Goal: Task Accomplishment & Management: Use online tool/utility

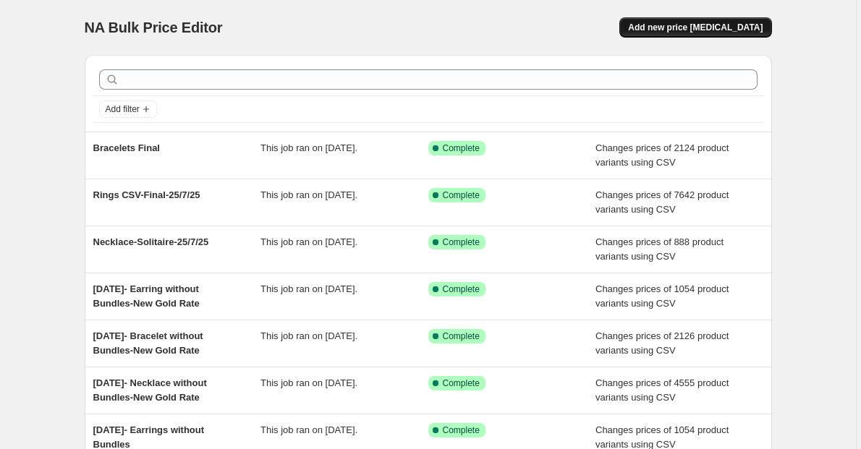
click at [712, 28] on span "Add new price [MEDICAL_DATA]" at bounding box center [695, 28] width 135 height 12
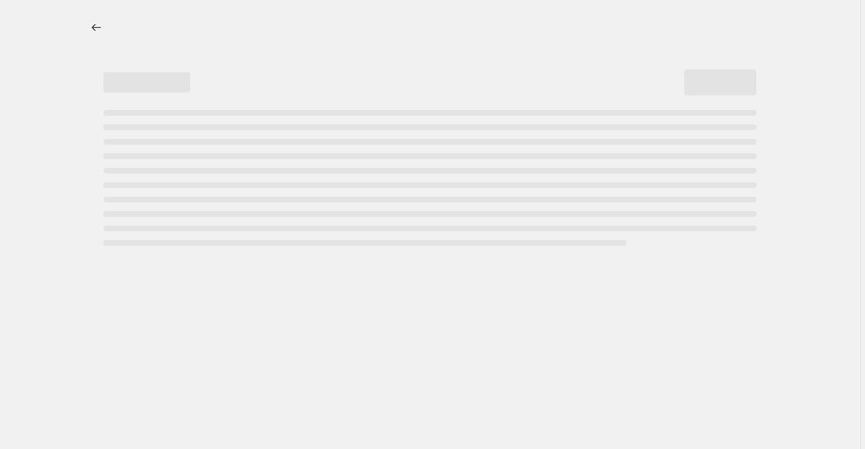
select select "percentage"
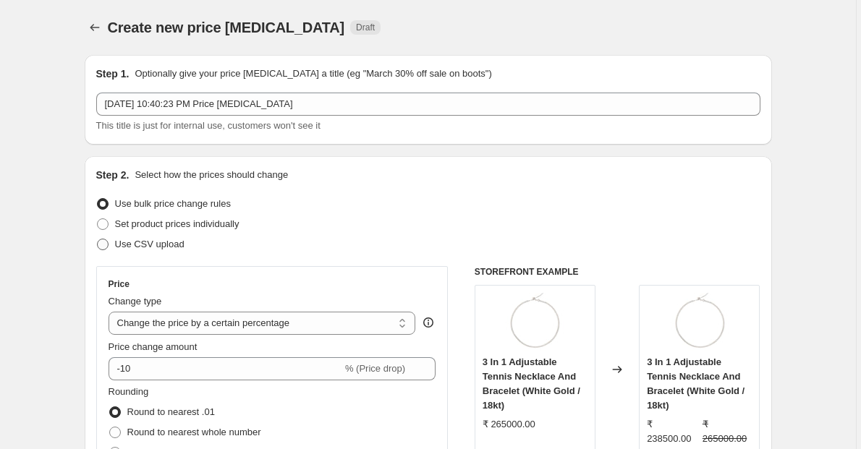
click at [142, 243] on span "Use CSV upload" at bounding box center [149, 244] width 69 height 11
click at [98, 240] on input "Use CSV upload" at bounding box center [97, 239] width 1 height 1
radio input "true"
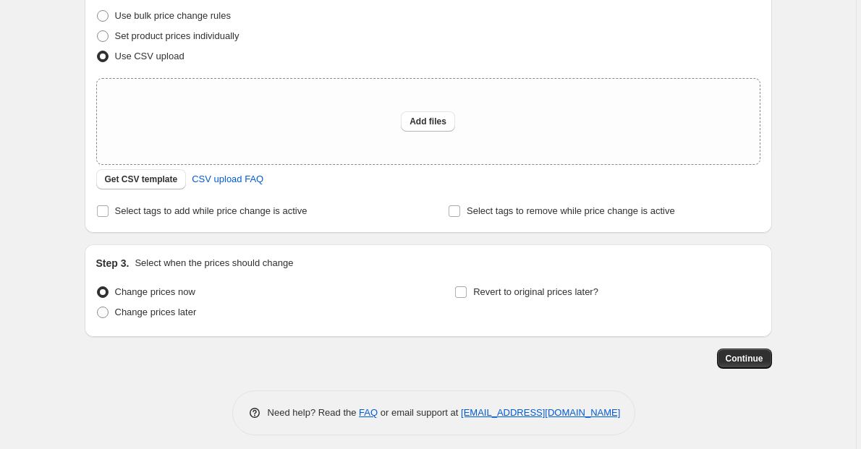
scroll to position [195, 0]
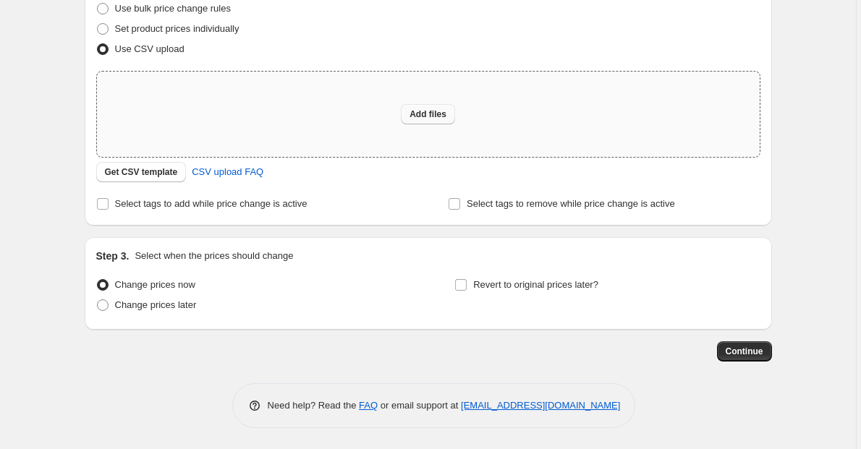
click at [423, 115] on span "Add files" at bounding box center [428, 115] width 37 height 12
type input "C:\fakepath\CSV Matster Sheet Working - Sheet1.csv"
click at [436, 116] on span "Add files" at bounding box center [428, 115] width 37 height 12
type input "C:\fakepath\CSV Matster Sheet Working - Sheet1.csv"
click at [417, 107] on button "Add files" at bounding box center [428, 114] width 54 height 20
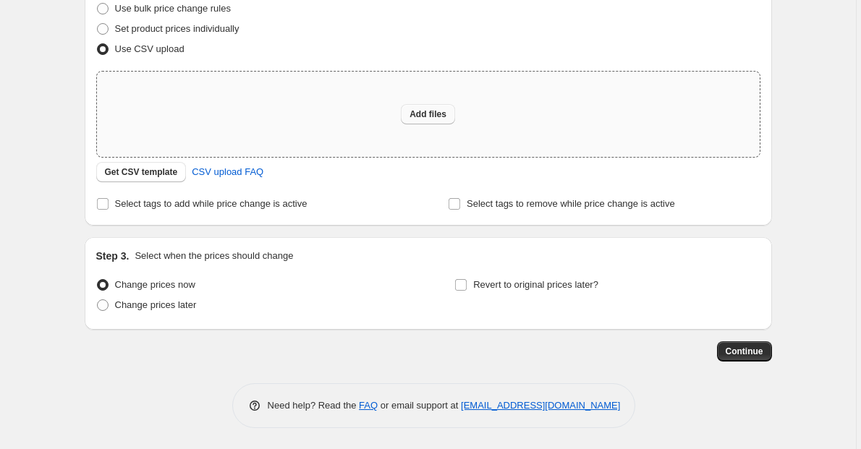
type input "C:\fakepath\Copy of CSV Matster Sheet Working - Sheet1.csv"
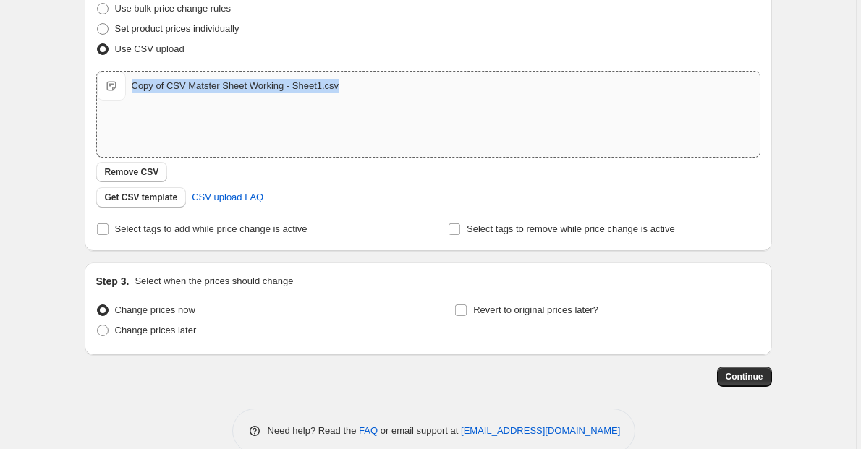
drag, startPoint x: 345, startPoint y: 85, endPoint x: 135, endPoint y: 96, distance: 210.9
click at [135, 96] on div "Copy of CSV Matster Sheet Working - Sheet1.csv Copy of CSV Matster Sheet Workin…" at bounding box center [428, 86] width 663 height 29
click at [753, 376] on span "Continue" at bounding box center [745, 377] width 38 height 12
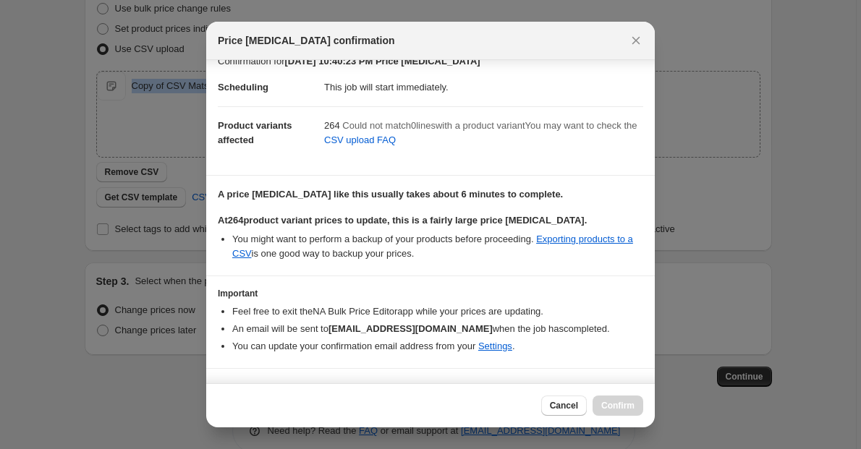
scroll to position [43, 0]
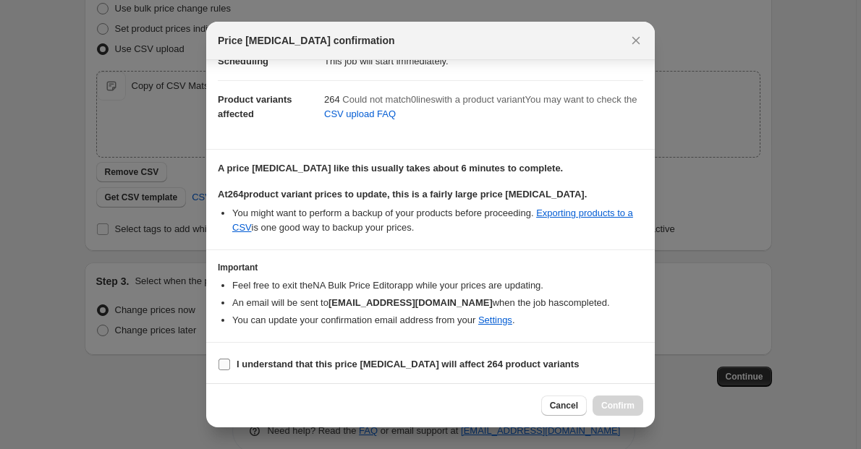
click at [300, 371] on label "I understand that this price [MEDICAL_DATA] will affect 264 product variants" at bounding box center [398, 365] width 361 height 20
click at [230, 371] on input "I understand that this price [MEDICAL_DATA] will affect 264 product variants" at bounding box center [225, 365] width 12 height 12
checkbox input "true"
click at [601, 400] on button "Confirm" at bounding box center [618, 406] width 51 height 20
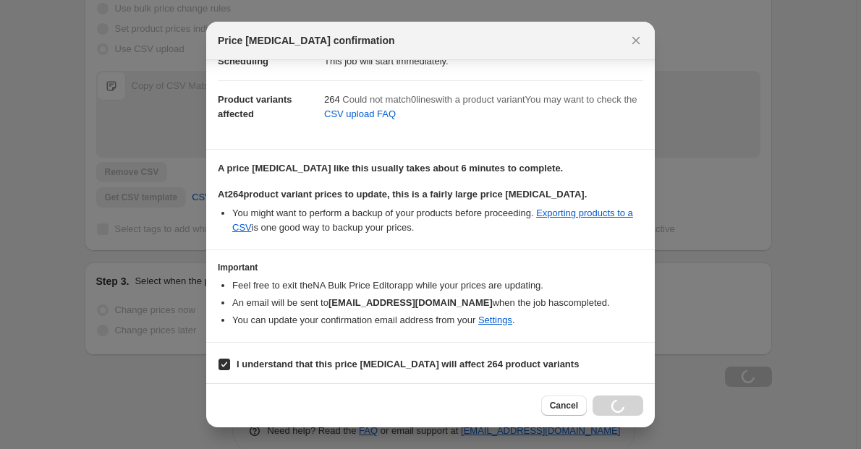
scroll to position [195, 0]
